Goal: Transaction & Acquisition: Download file/media

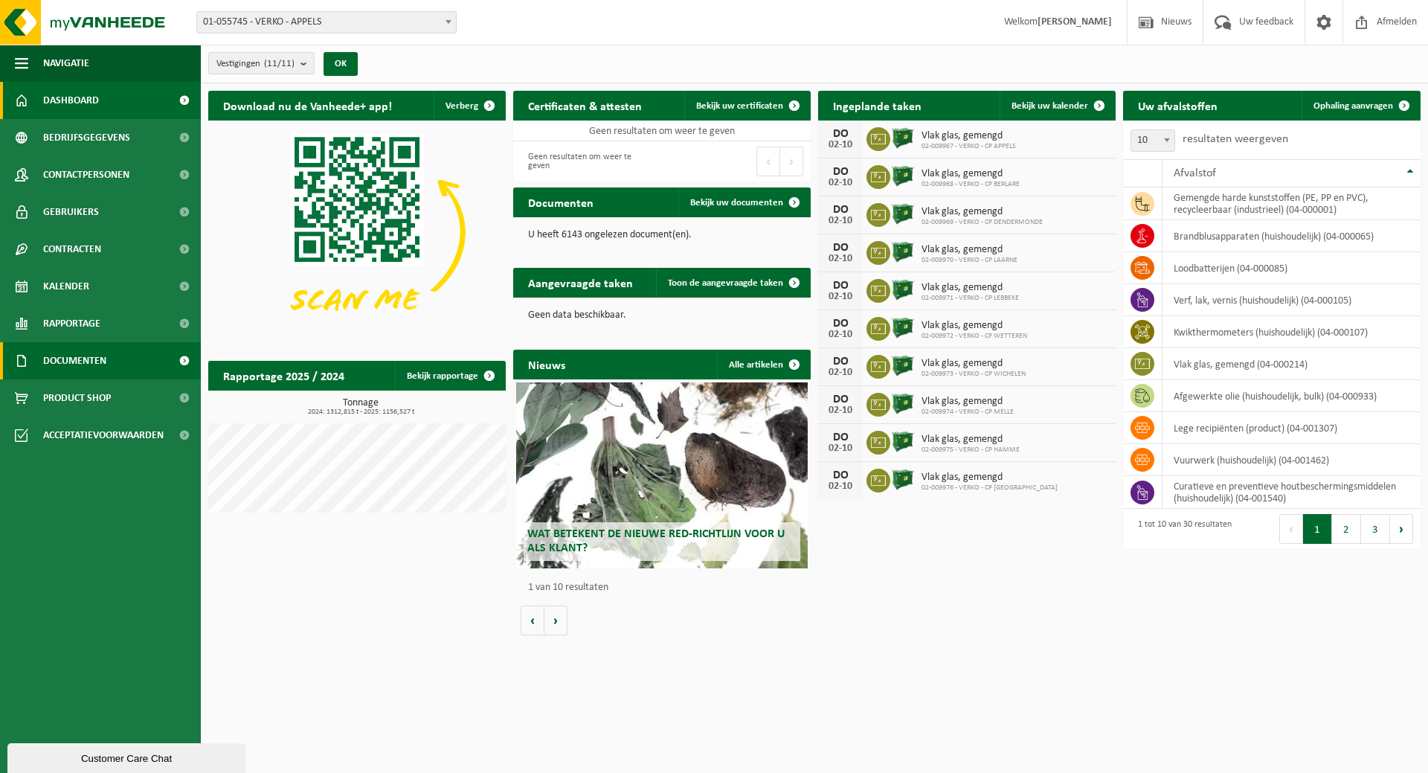
click at [75, 358] on span "Documenten" at bounding box center [74, 360] width 63 height 37
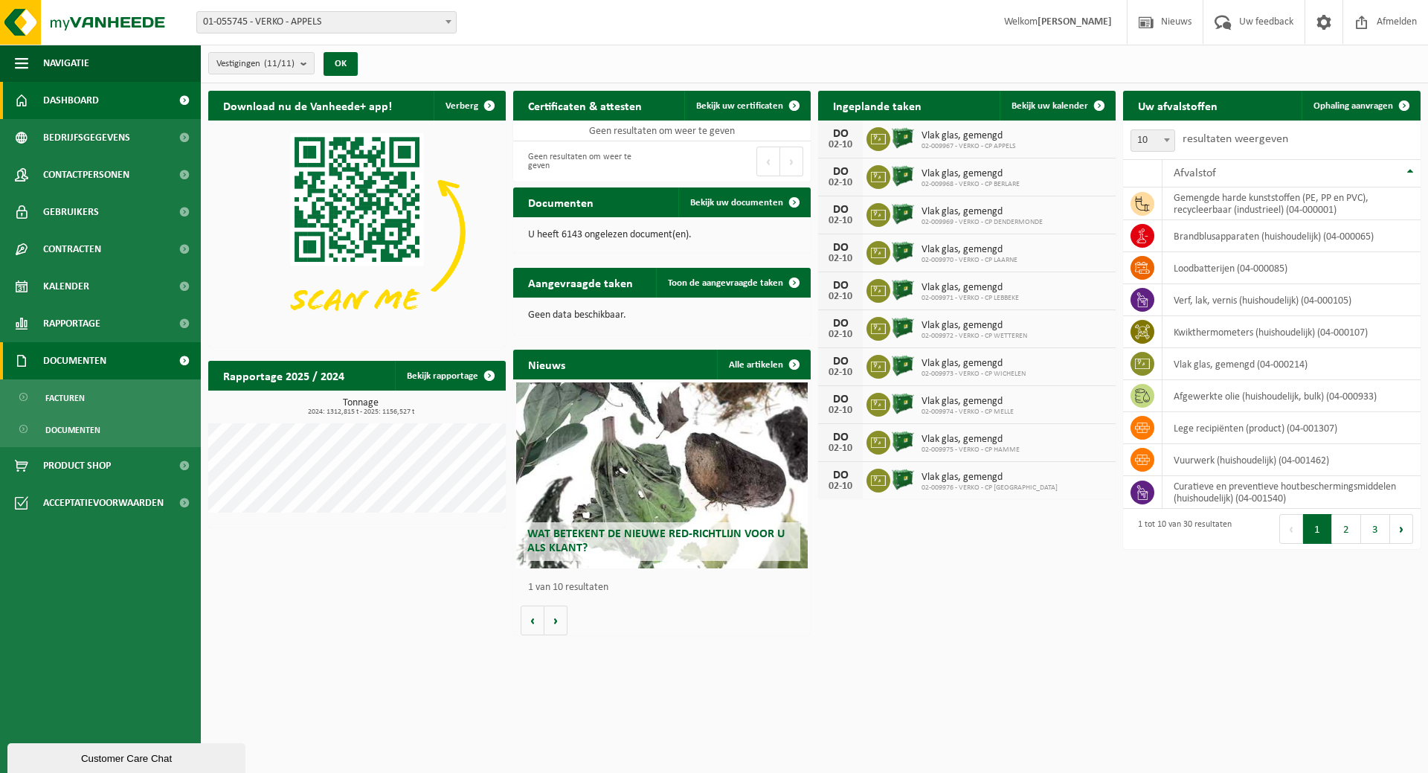
click at [75, 358] on span "Documenten" at bounding box center [74, 360] width 63 height 37
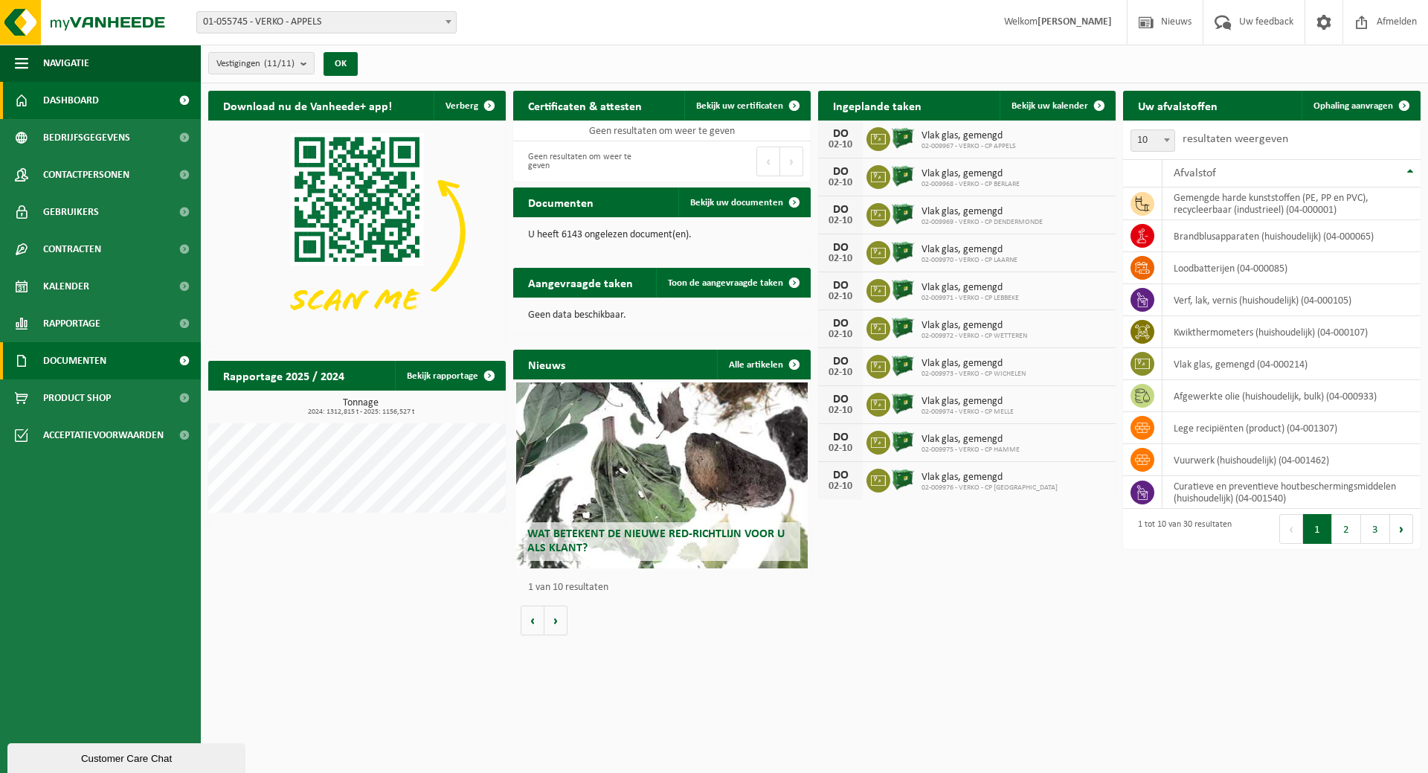
click at [75, 358] on span "Documenten" at bounding box center [74, 360] width 63 height 37
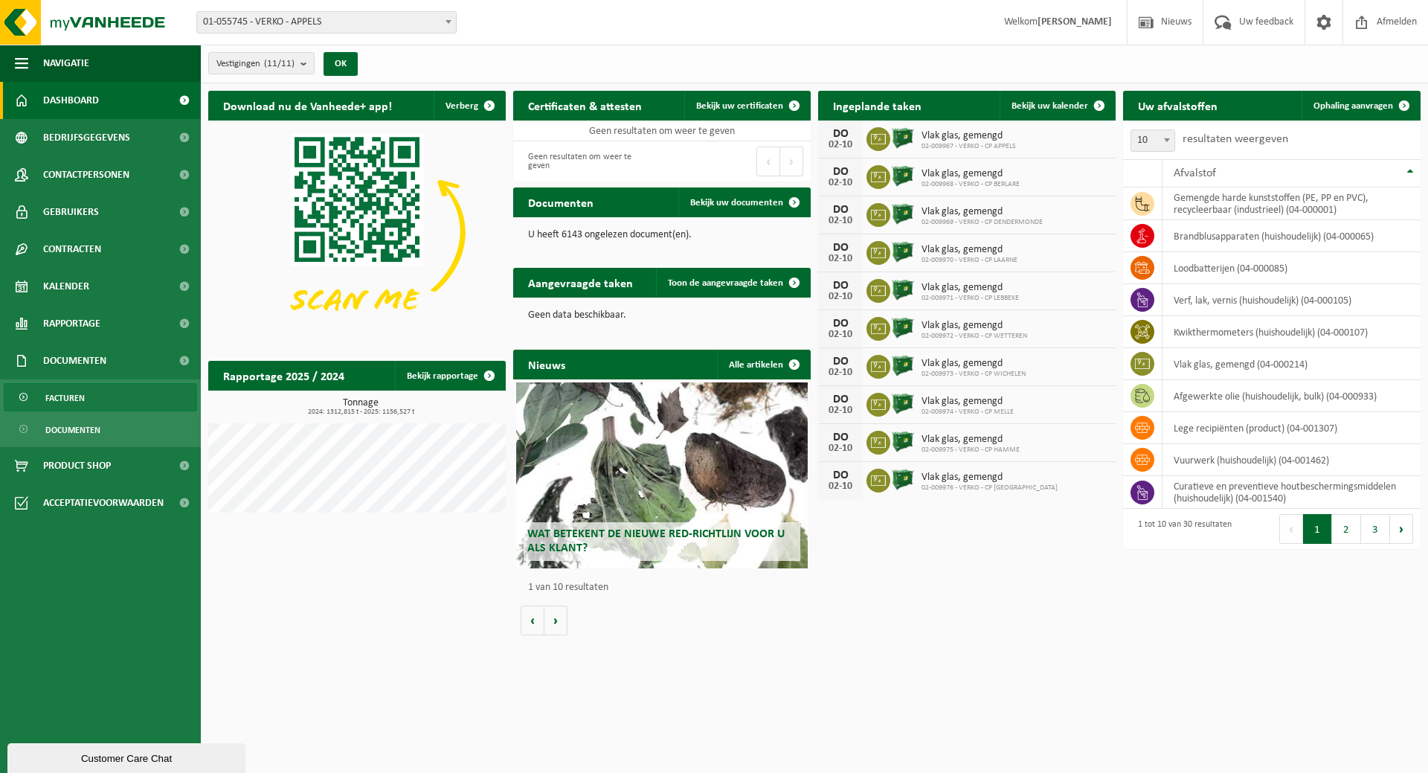
click at [74, 395] on span "Facturen" at bounding box center [64, 398] width 39 height 28
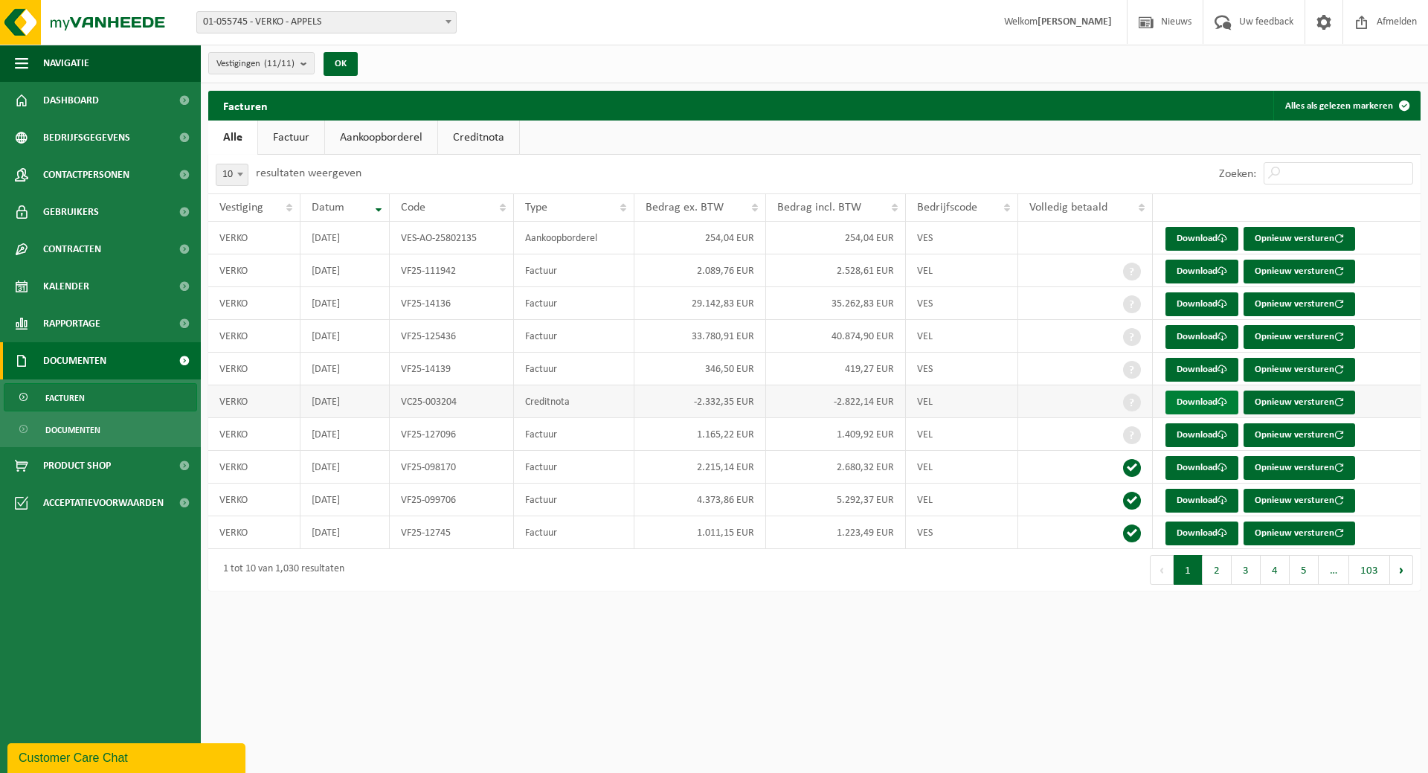
click at [1193, 397] on link "Download" at bounding box center [1202, 403] width 73 height 24
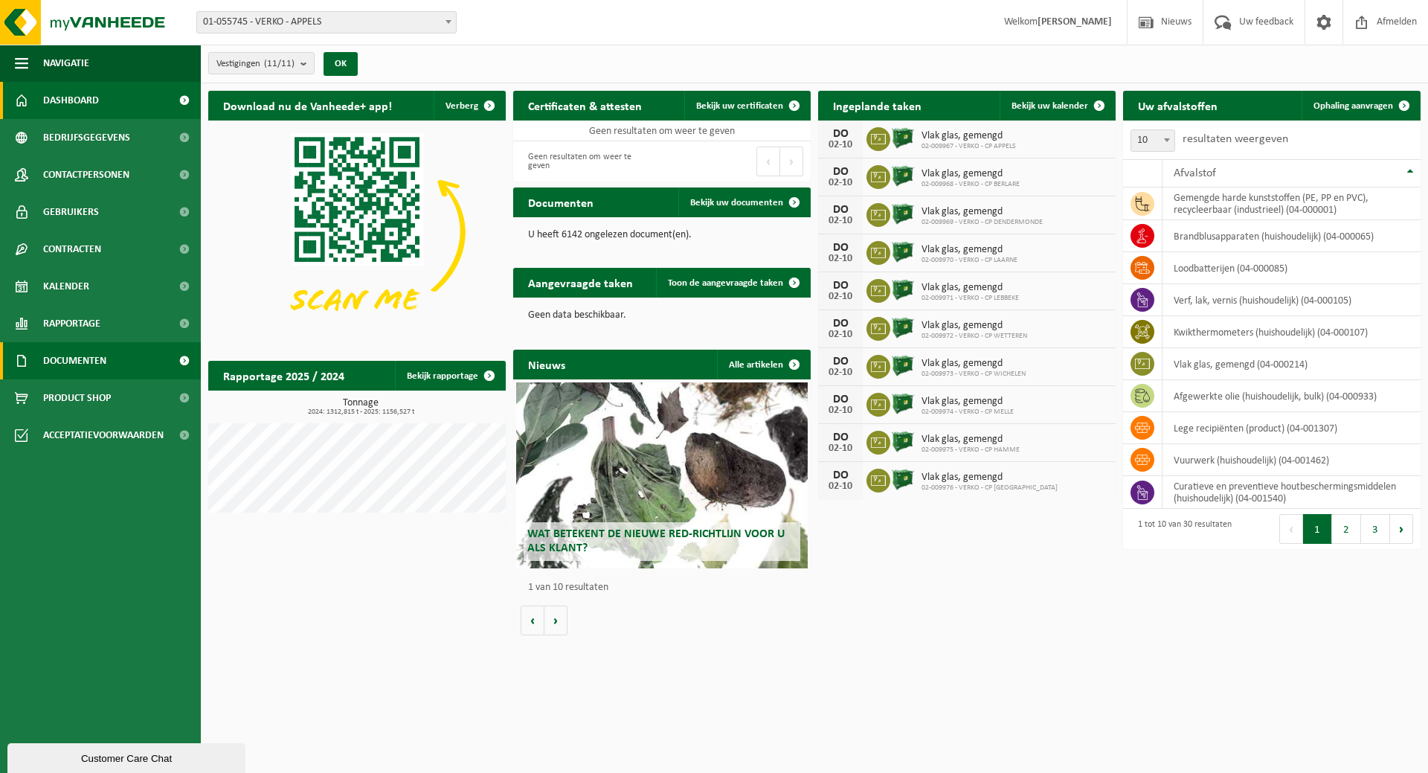
click at [91, 357] on span "Documenten" at bounding box center [74, 360] width 63 height 37
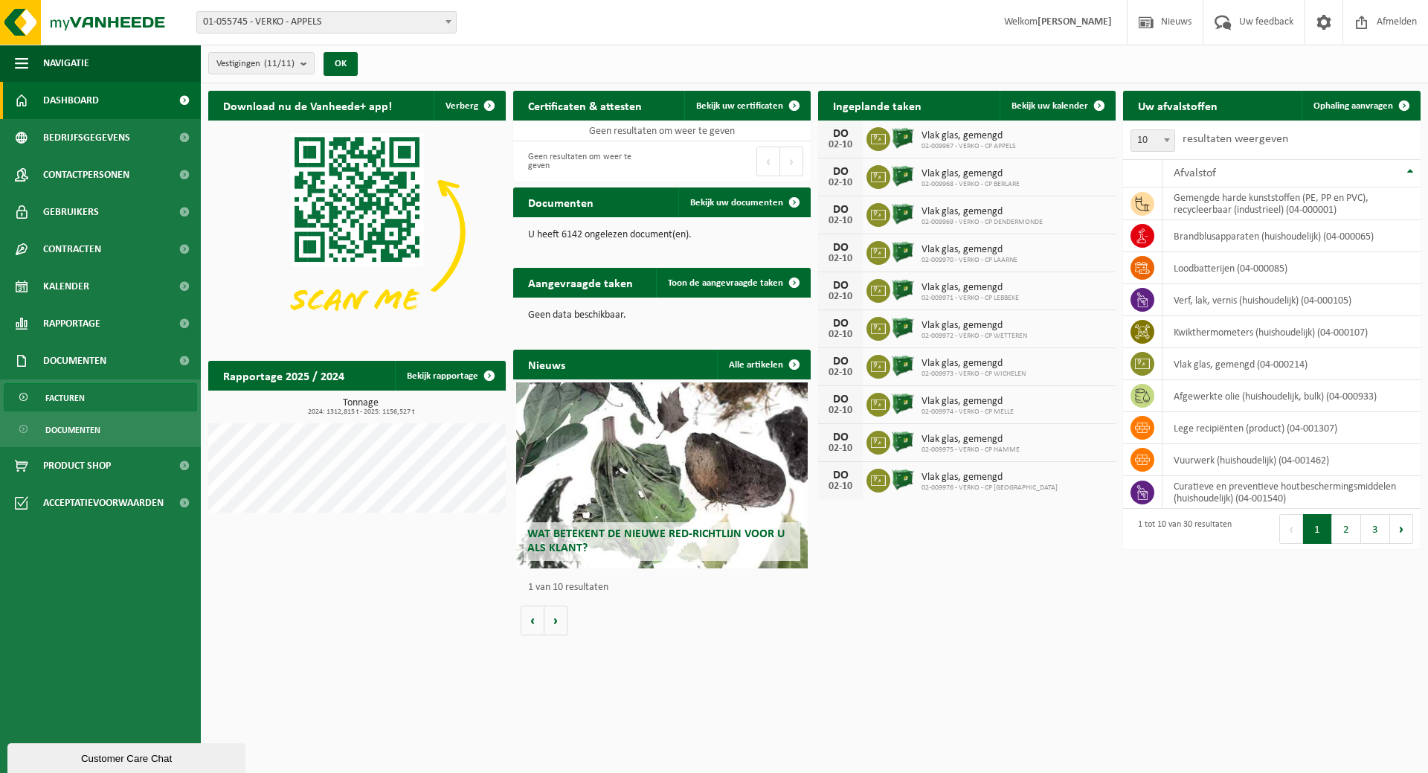
click at [86, 398] on link "Facturen" at bounding box center [100, 397] width 193 height 28
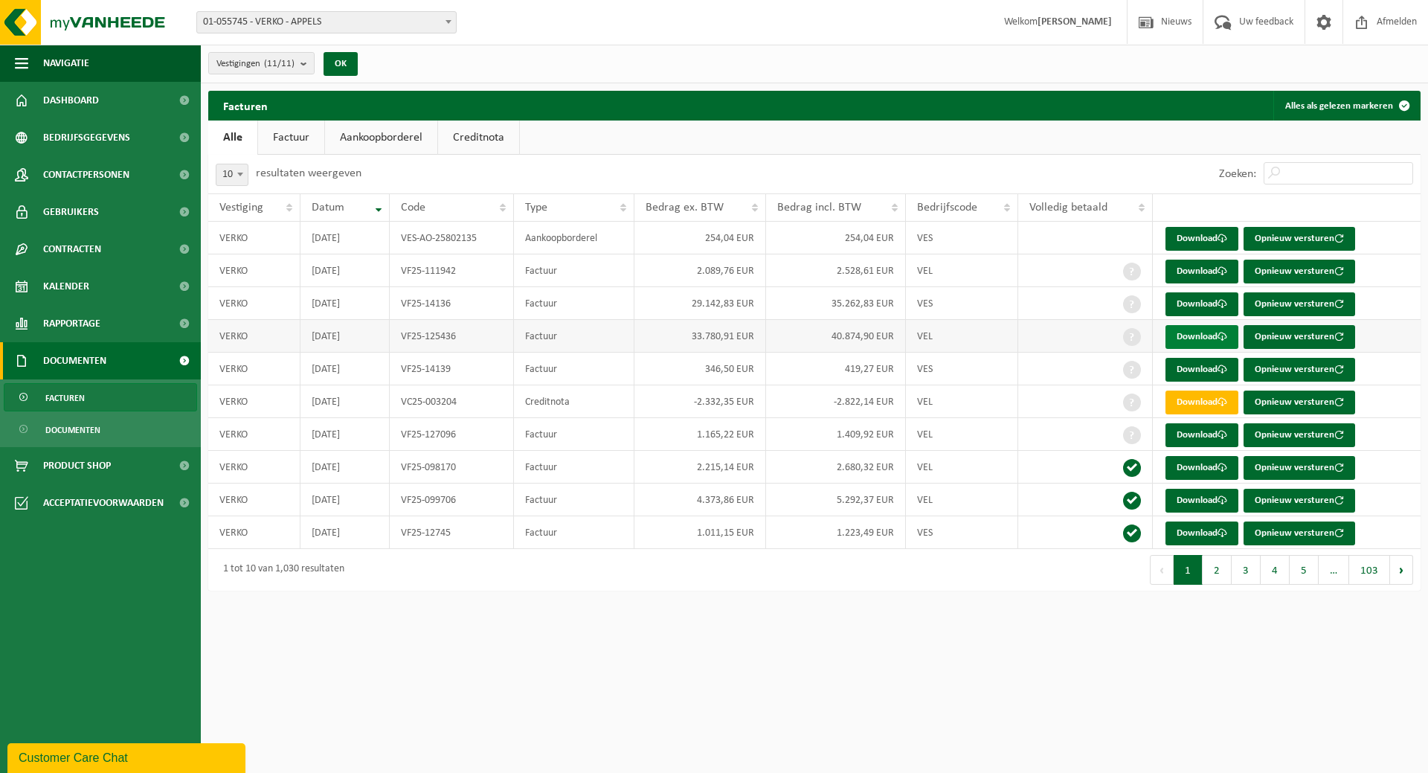
click at [1190, 334] on link "Download" at bounding box center [1202, 337] width 73 height 24
click at [1220, 574] on button "2" at bounding box center [1217, 570] width 29 height 30
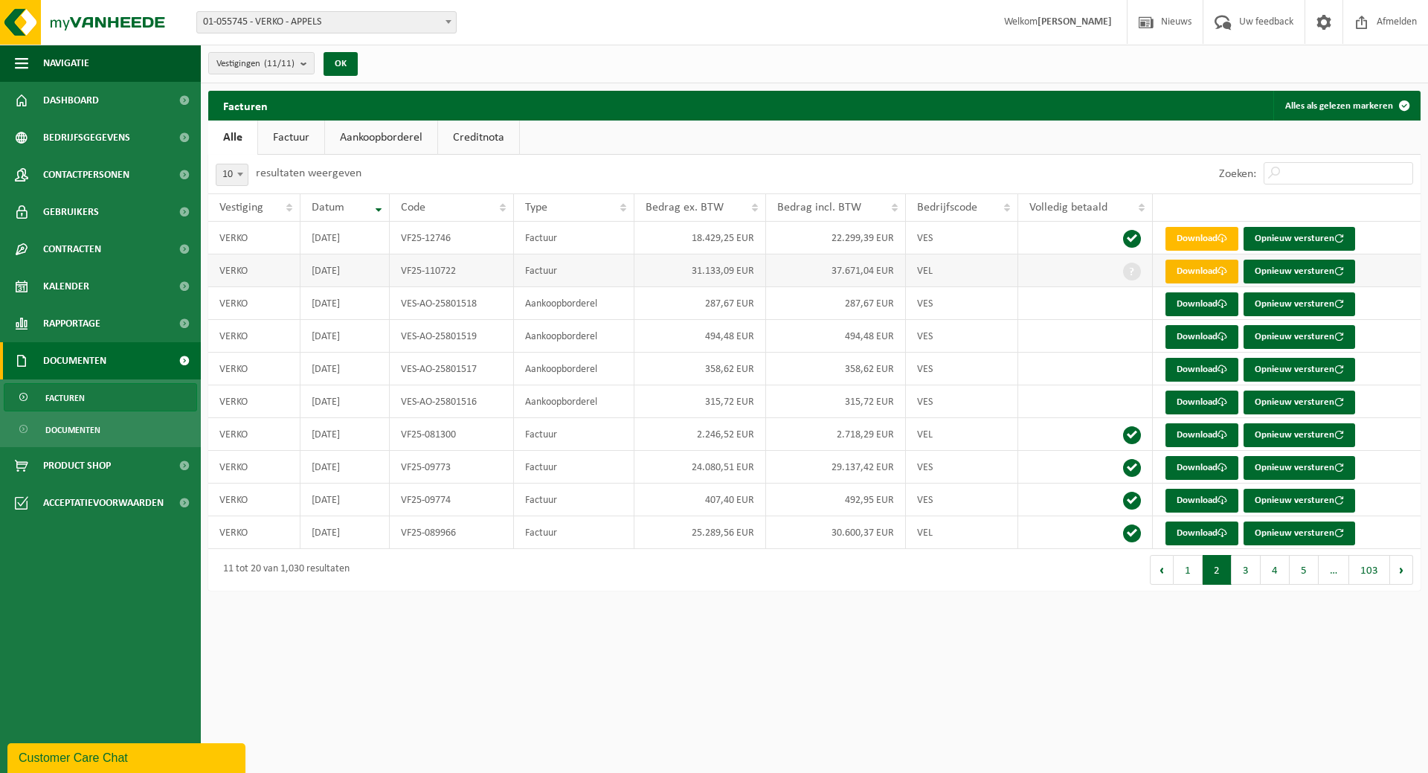
click at [1210, 269] on link "Download" at bounding box center [1202, 272] width 73 height 24
